Goal: Task Accomplishment & Management: Use online tool/utility

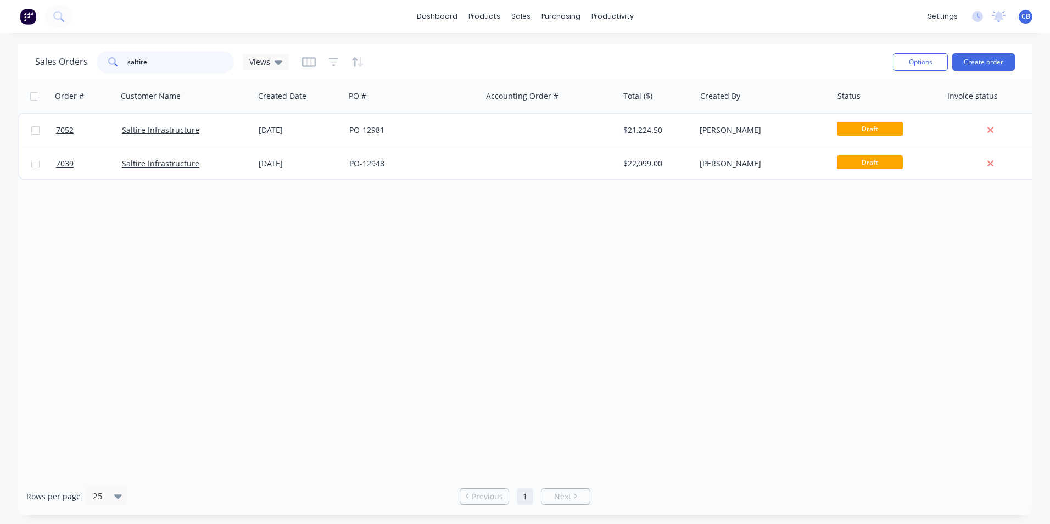
drag, startPoint x: 164, startPoint y: 59, endPoint x: 115, endPoint y: 66, distance: 48.9
click at [115, 66] on div "saltire" at bounding box center [165, 62] width 137 height 22
type input "aden"
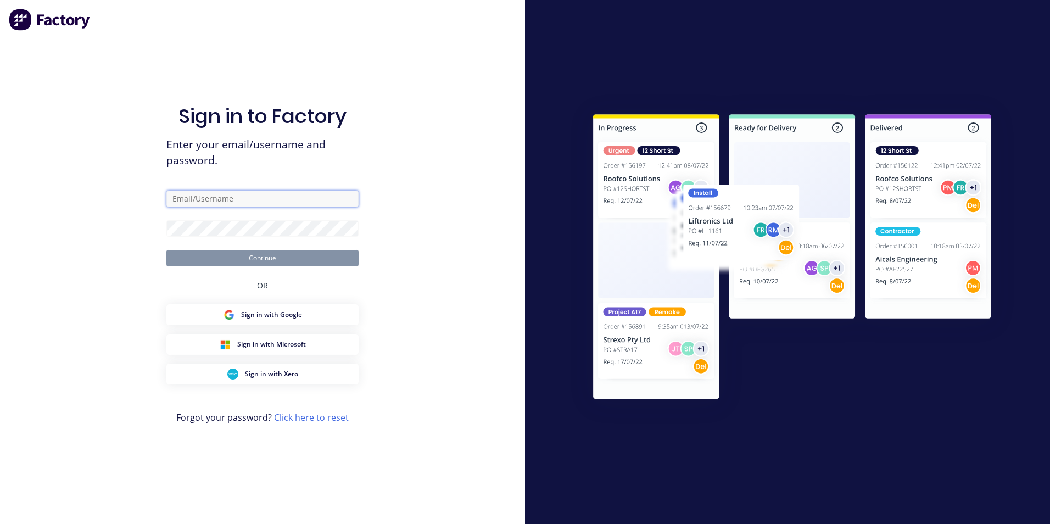
type input "[PERSON_NAME][EMAIL_ADDRESS][DOMAIN_NAME]"
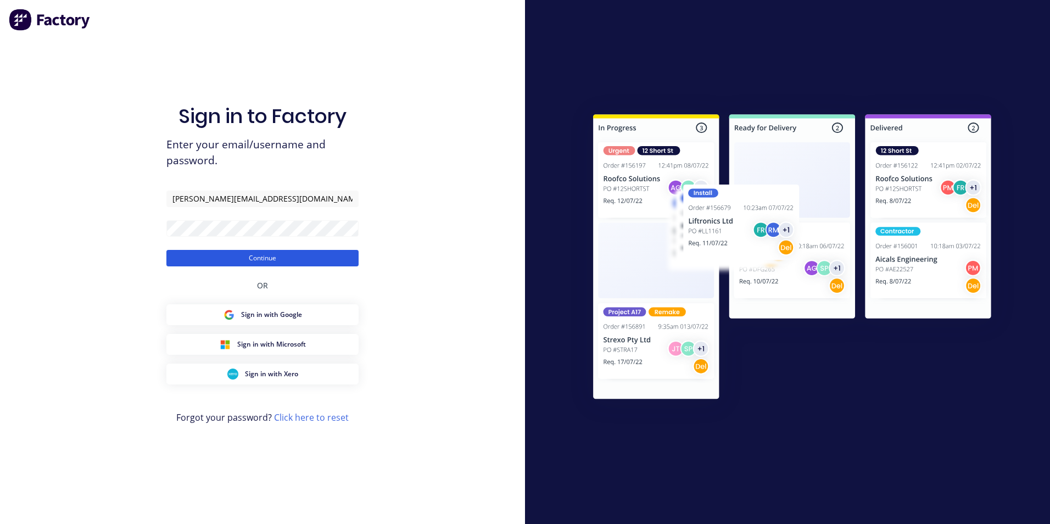
click at [249, 257] on button "Continue" at bounding box center [262, 258] width 192 height 16
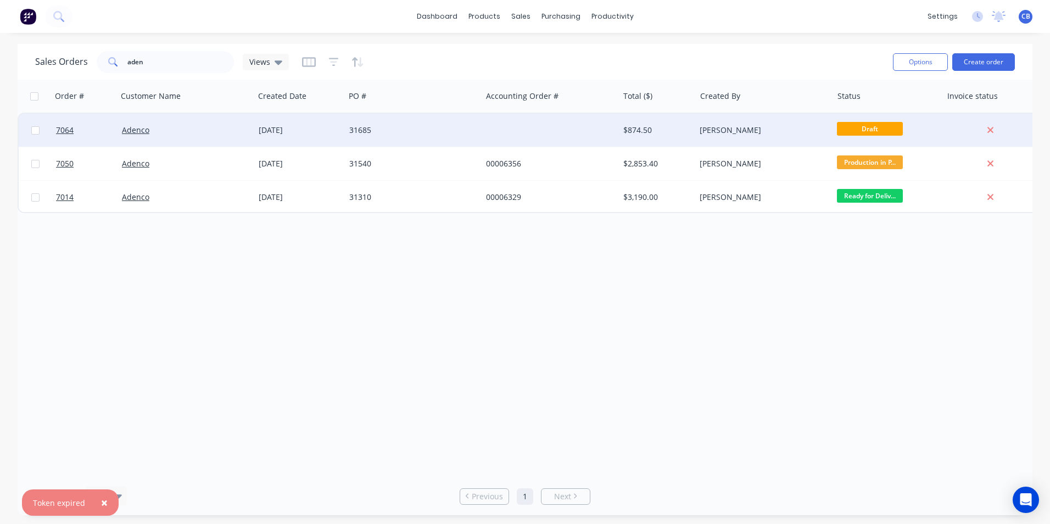
click at [359, 128] on div "31685" at bounding box center [410, 130] width 122 height 11
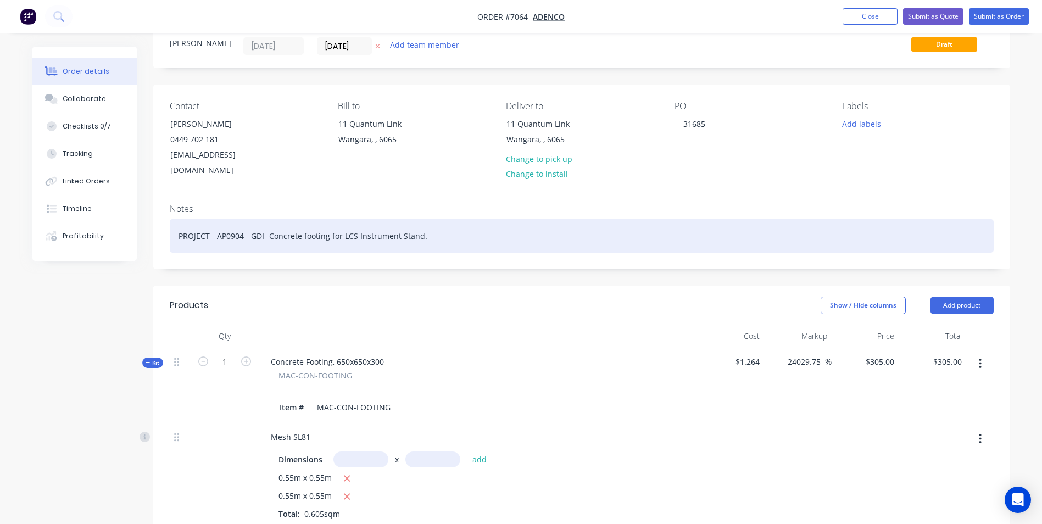
scroll to position [55, 0]
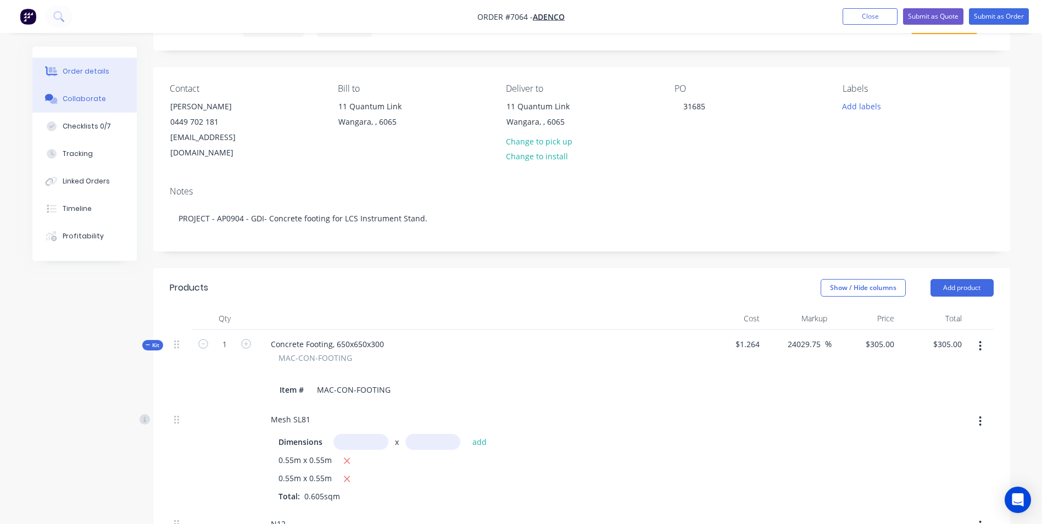
click at [86, 99] on div "Collaborate" at bounding box center [84, 99] width 43 height 10
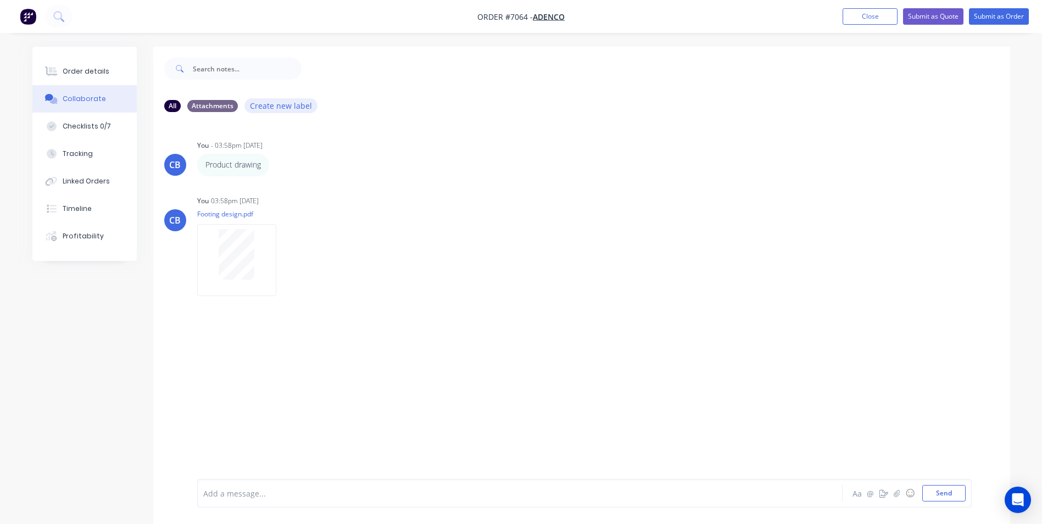
click at [281, 108] on button "Create new label" at bounding box center [281, 105] width 74 height 15
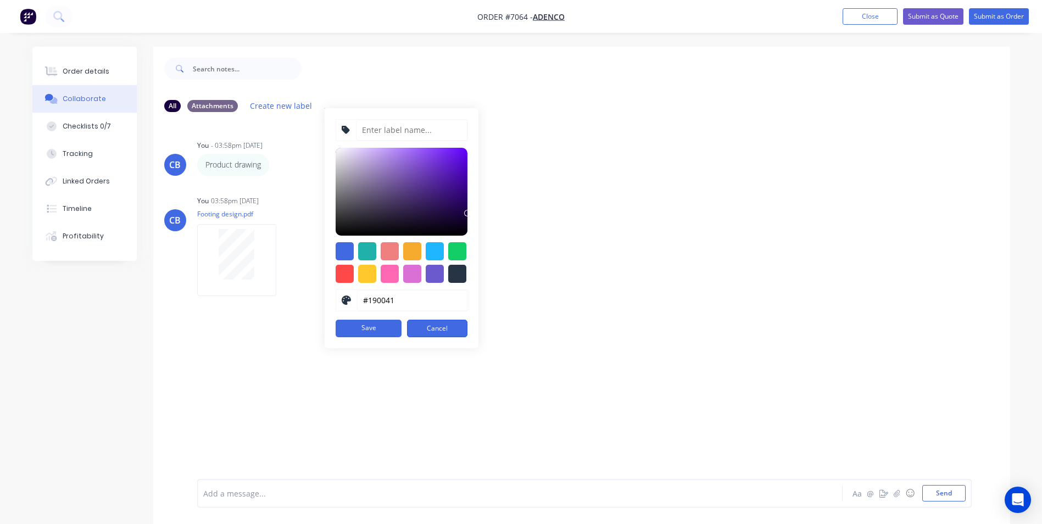
click at [435, 327] on button "Cancel" at bounding box center [437, 329] width 60 height 18
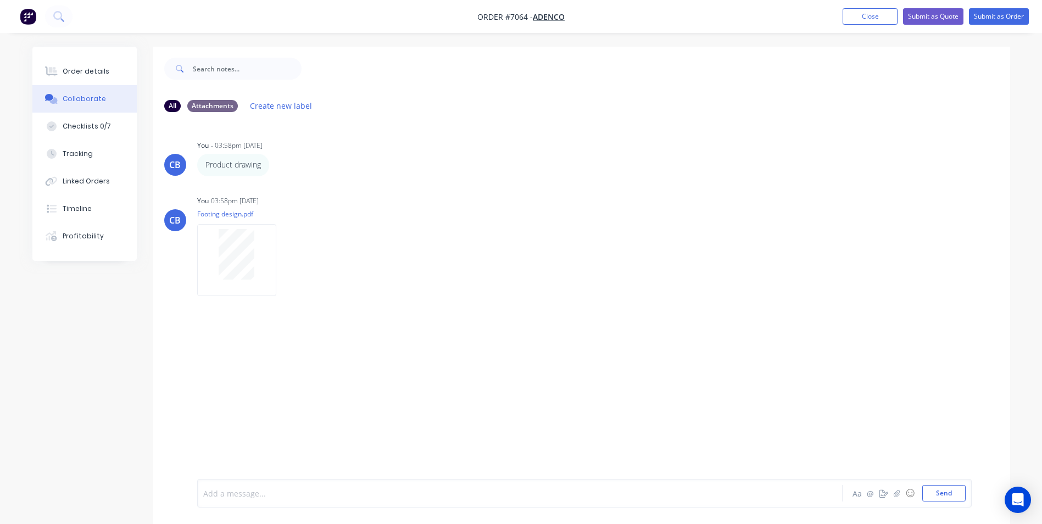
click at [343, 488] on div at bounding box center [489, 494] width 571 height 12
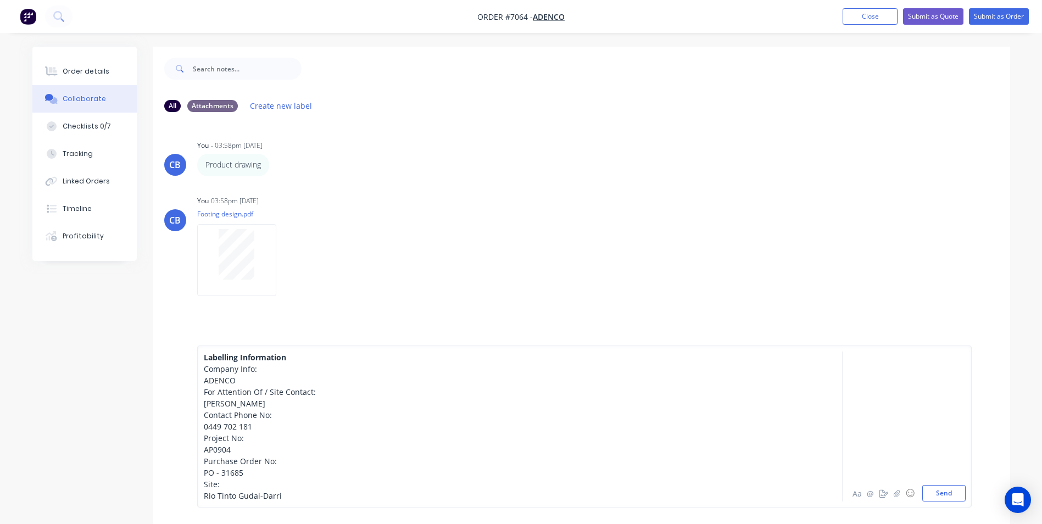
click at [413, 337] on div "Labelling Information Company Info: ADENCO For Attention Of / Site Contact: [PE…" at bounding box center [581, 426] width 857 height 195
